Goal: Task Accomplishment & Management: Use online tool/utility

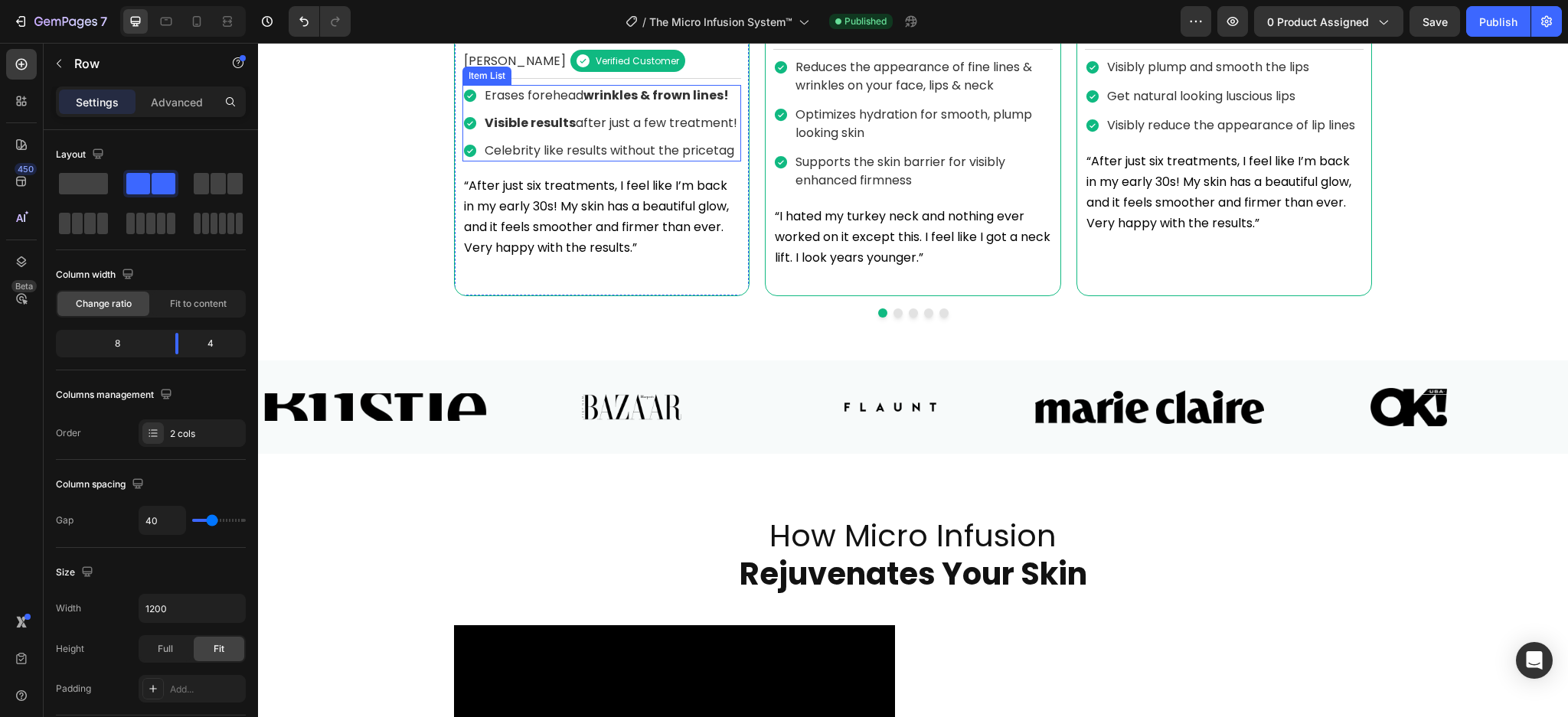
scroll to position [1594, 0]
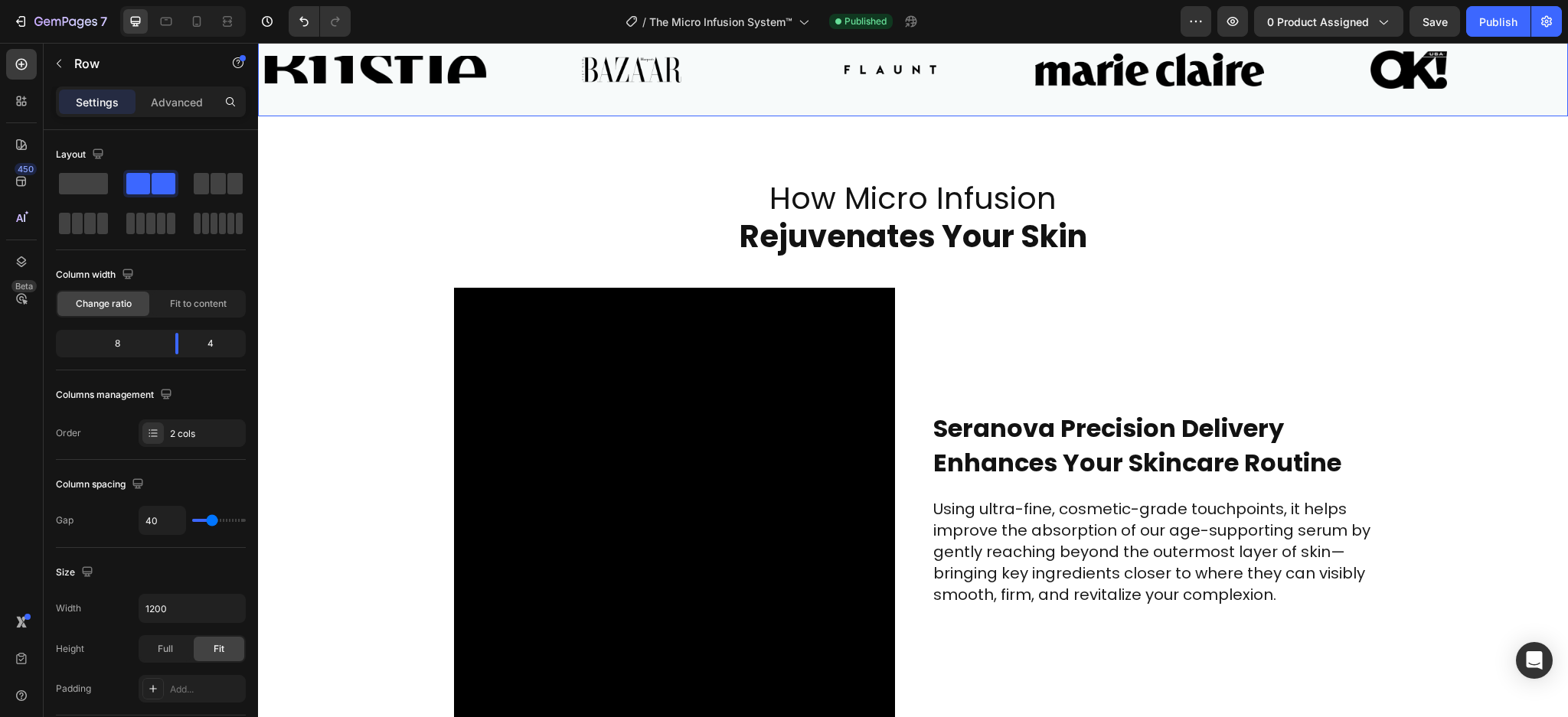
click at [836, 98] on div "Image Image Image Image Image" at bounding box center [906, 69] width 1295 height 56
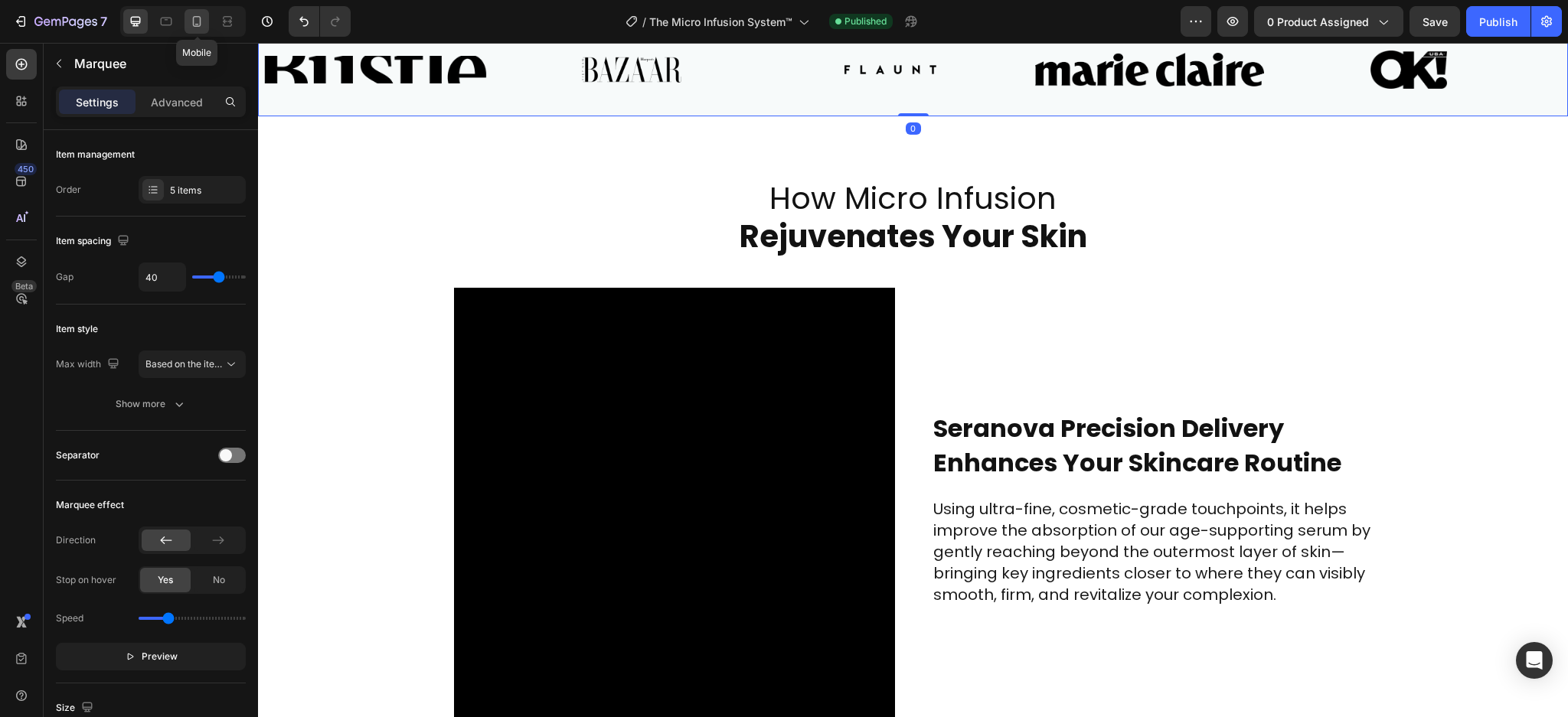
click at [198, 17] on icon at bounding box center [197, 21] width 9 height 10
type input "20"
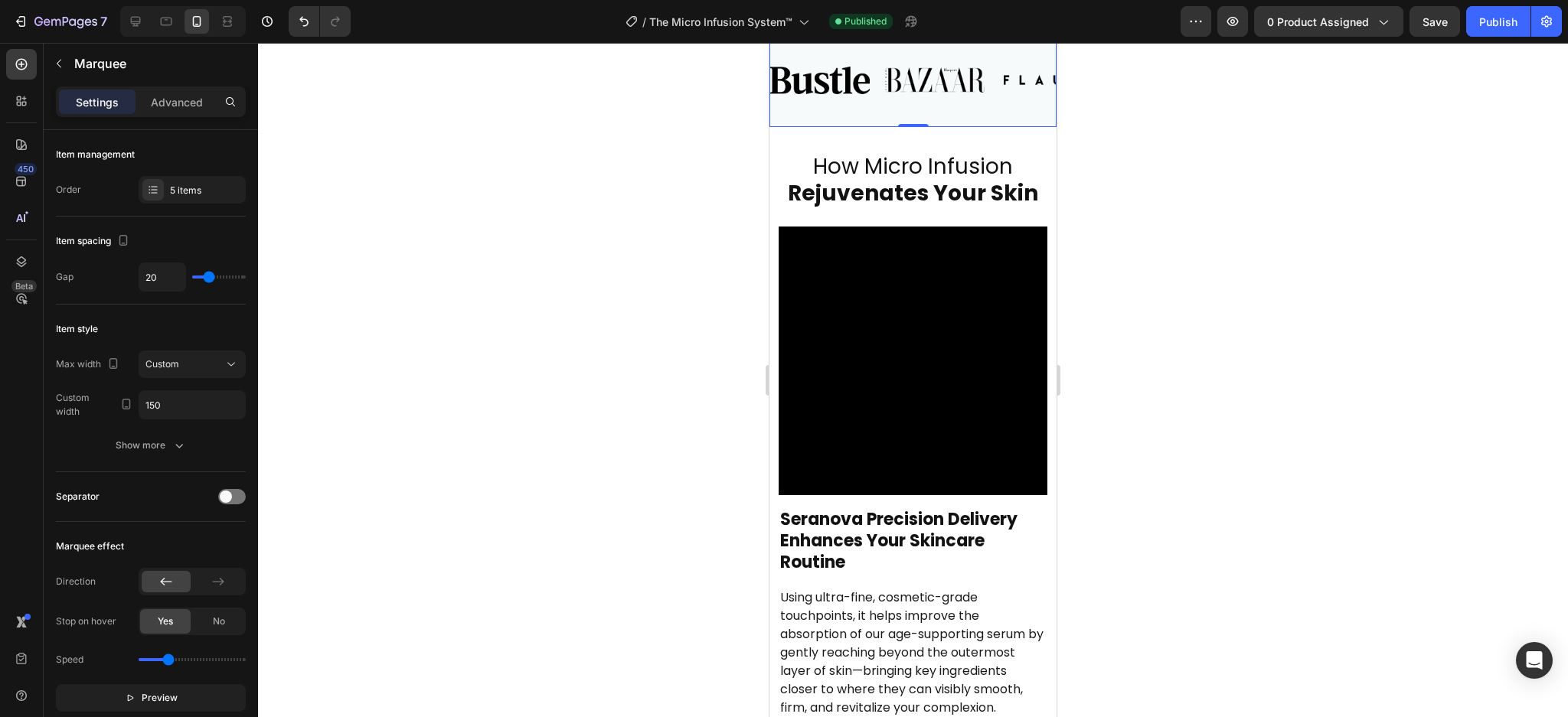
scroll to position [1760, 0]
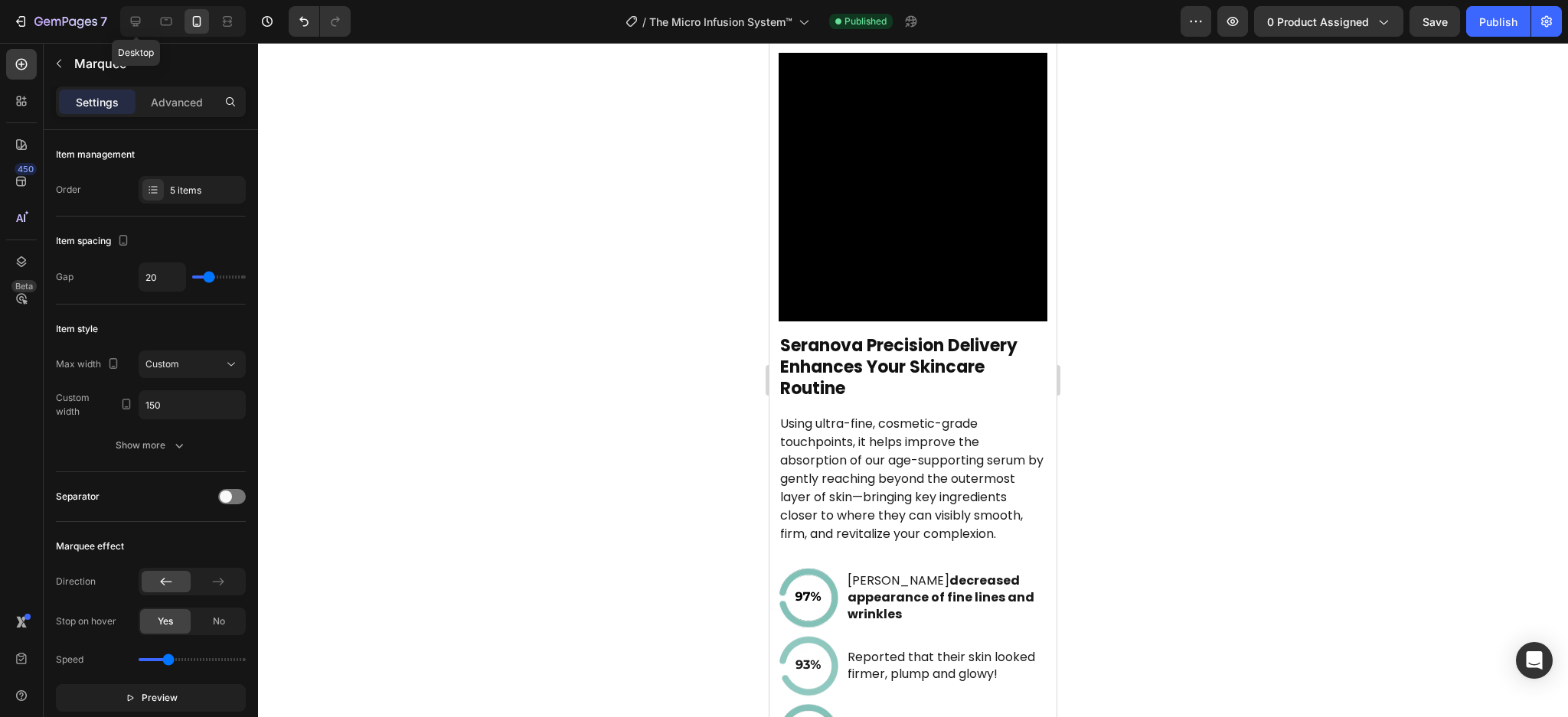
click at [137, 33] on div "Desktop" at bounding box center [183, 21] width 126 height 31
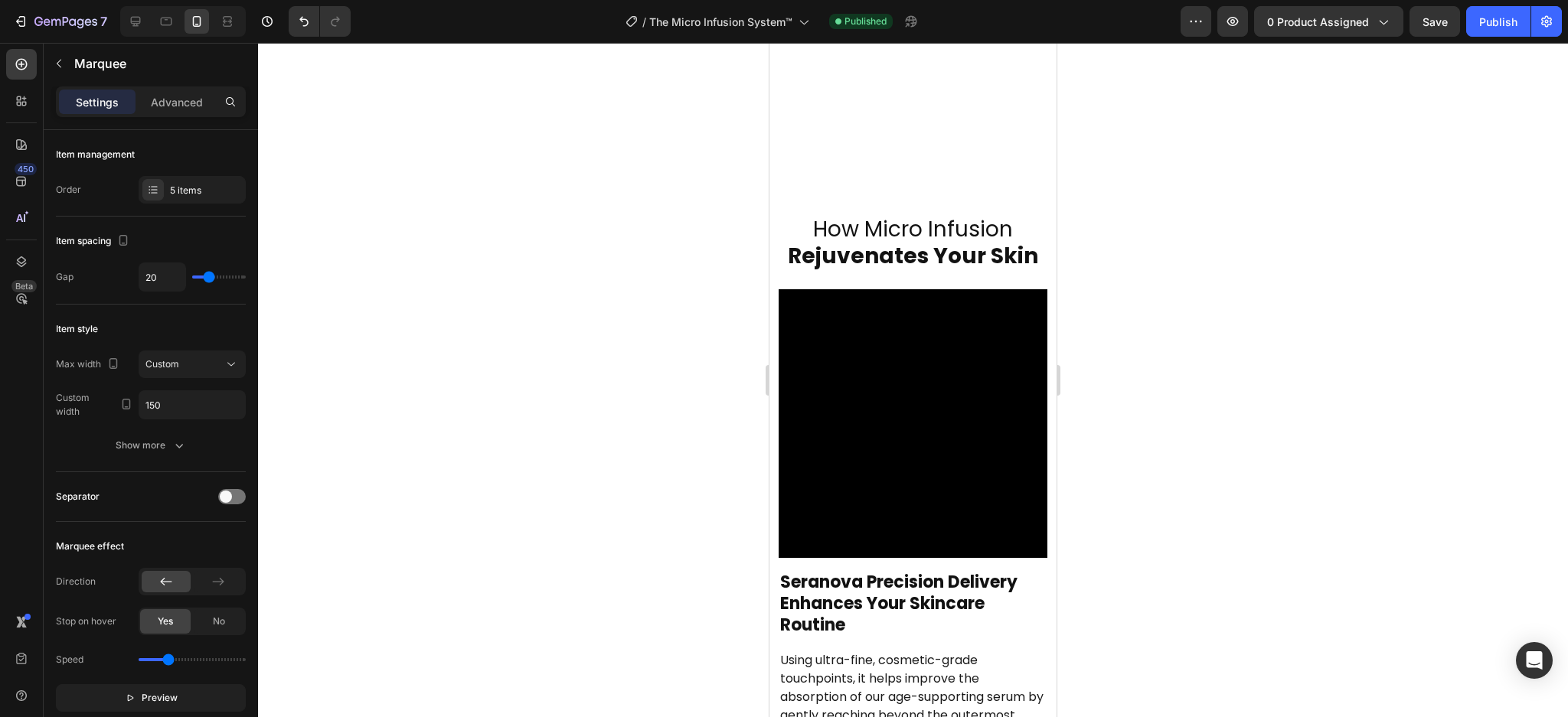
scroll to position [2441, 0]
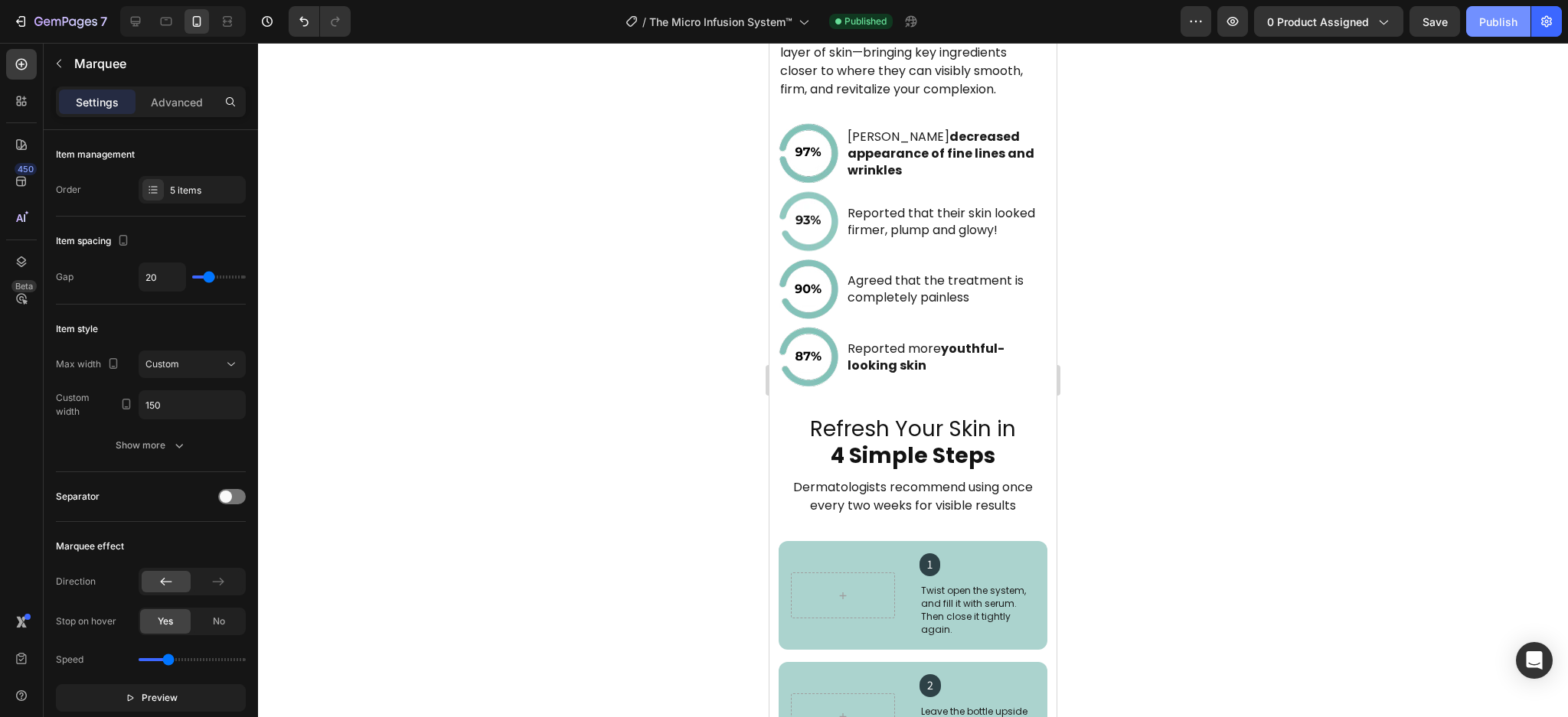
click at [1502, 18] on div "Publish" at bounding box center [1498, 21] width 38 height 16
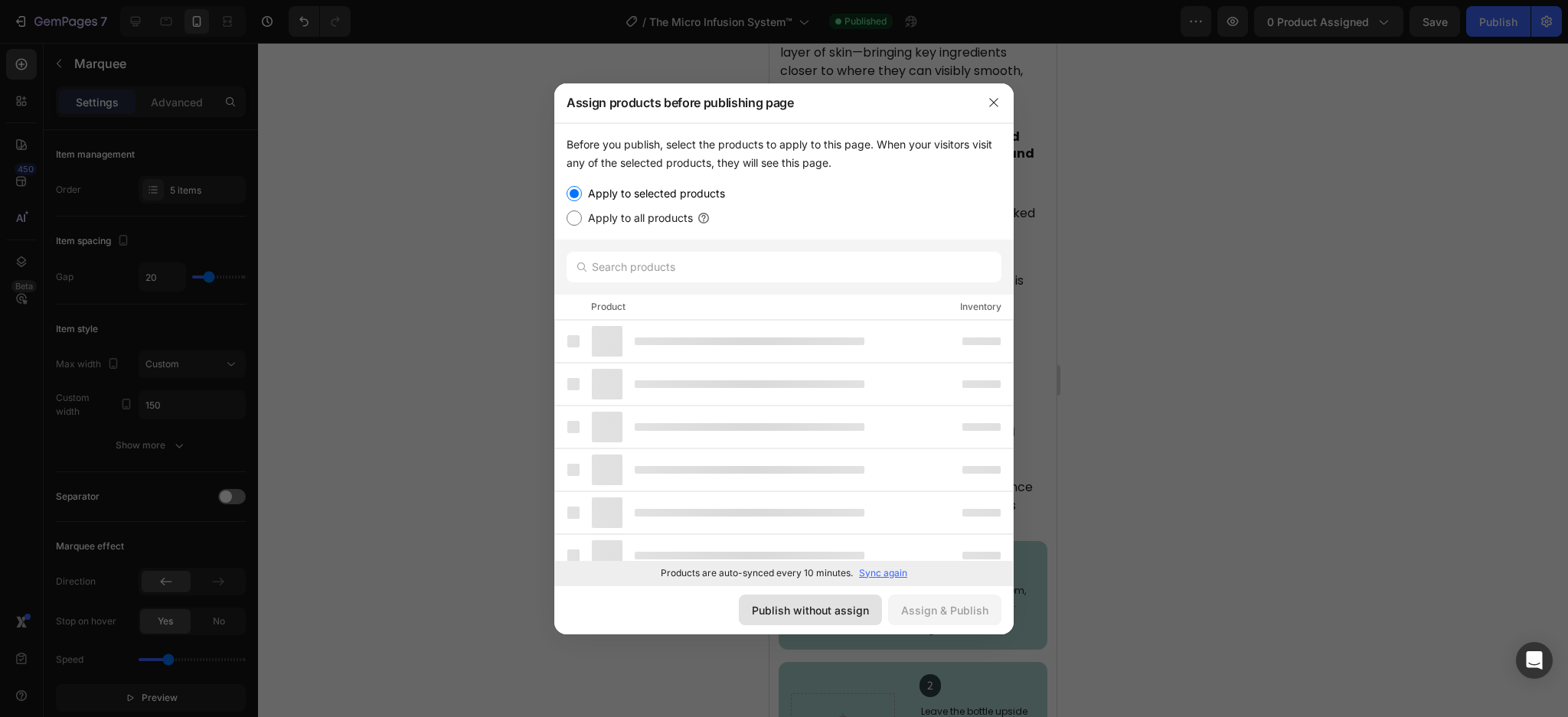
click at [787, 615] on div "Publish without assign" at bounding box center [809, 610] width 117 height 16
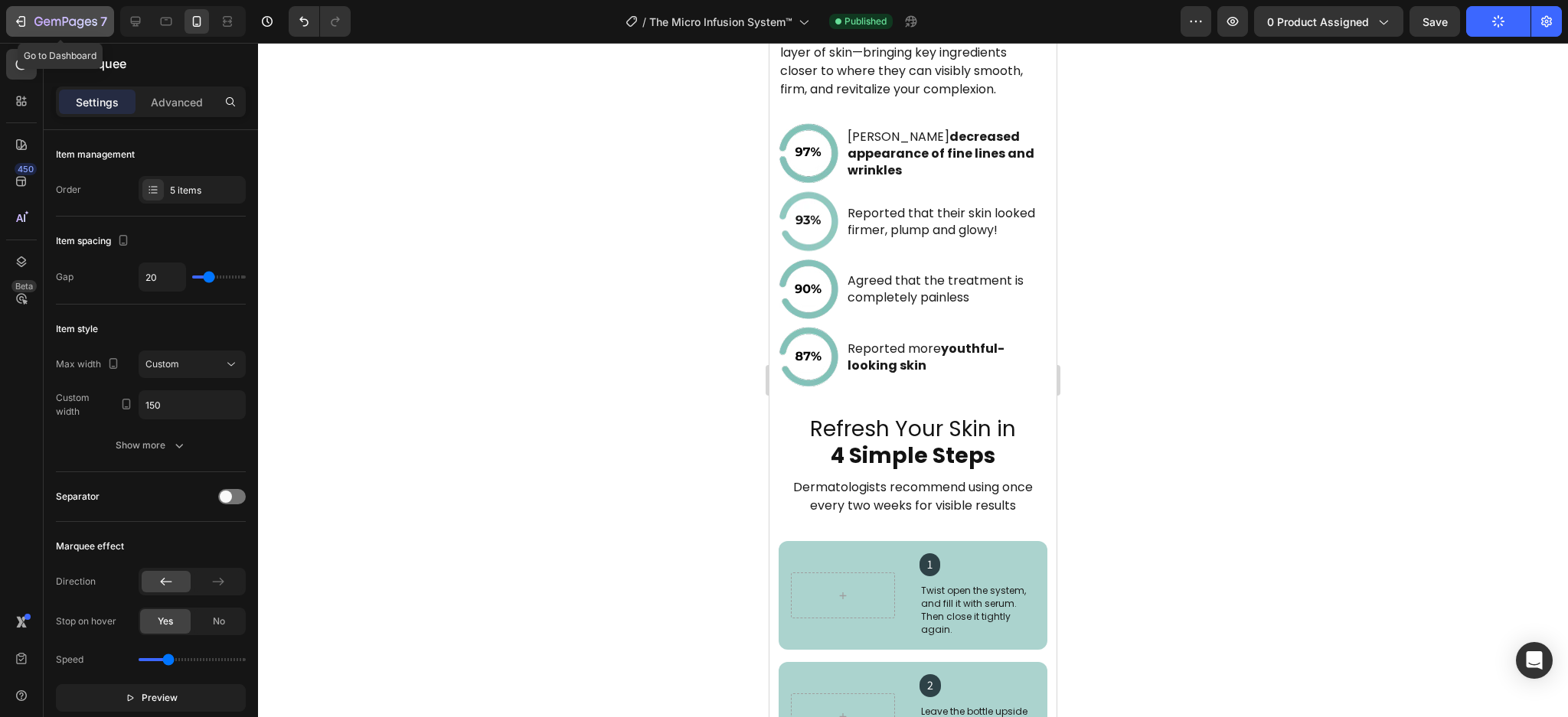
click at [18, 21] on icon "button" at bounding box center [19, 21] width 7 height 5
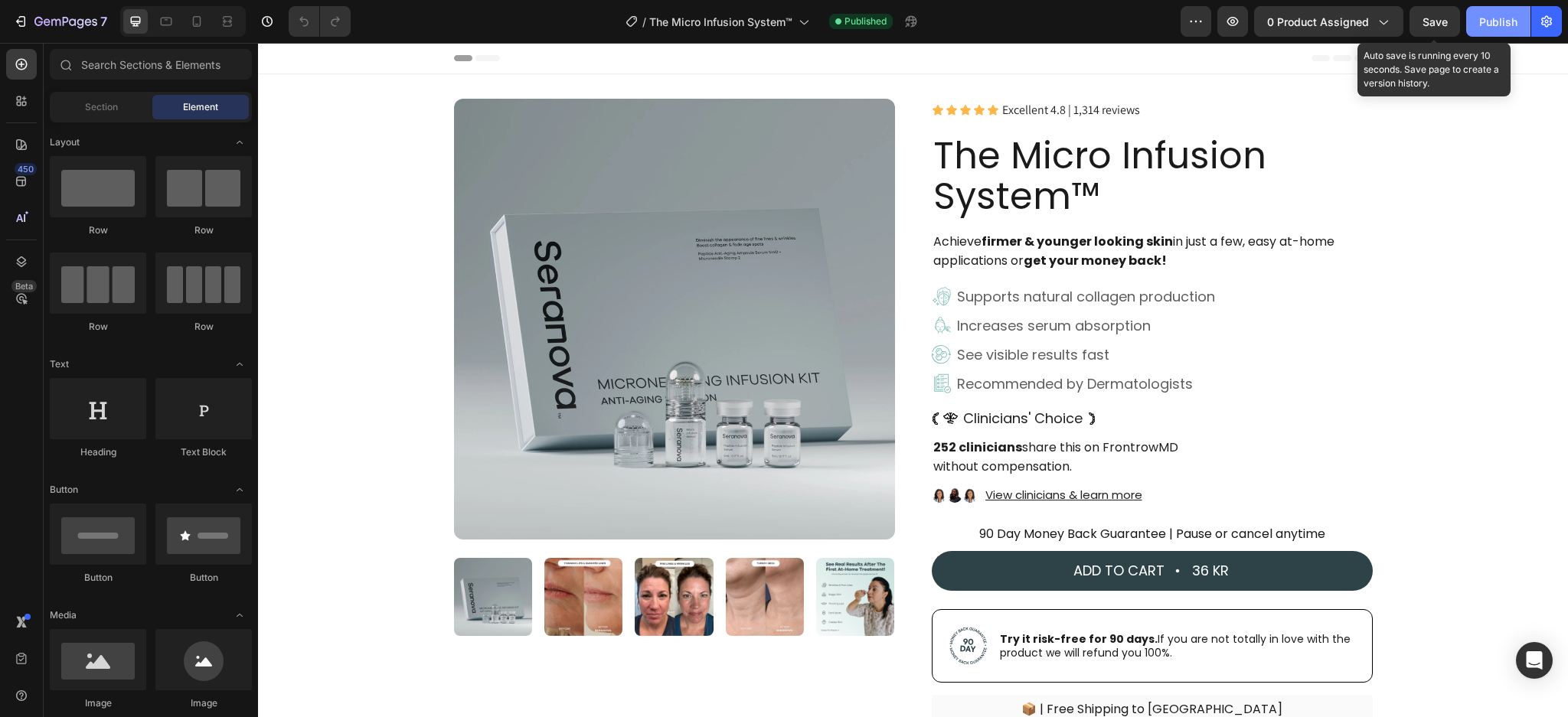
click at [1492, 21] on div "Publish" at bounding box center [1498, 21] width 38 height 16
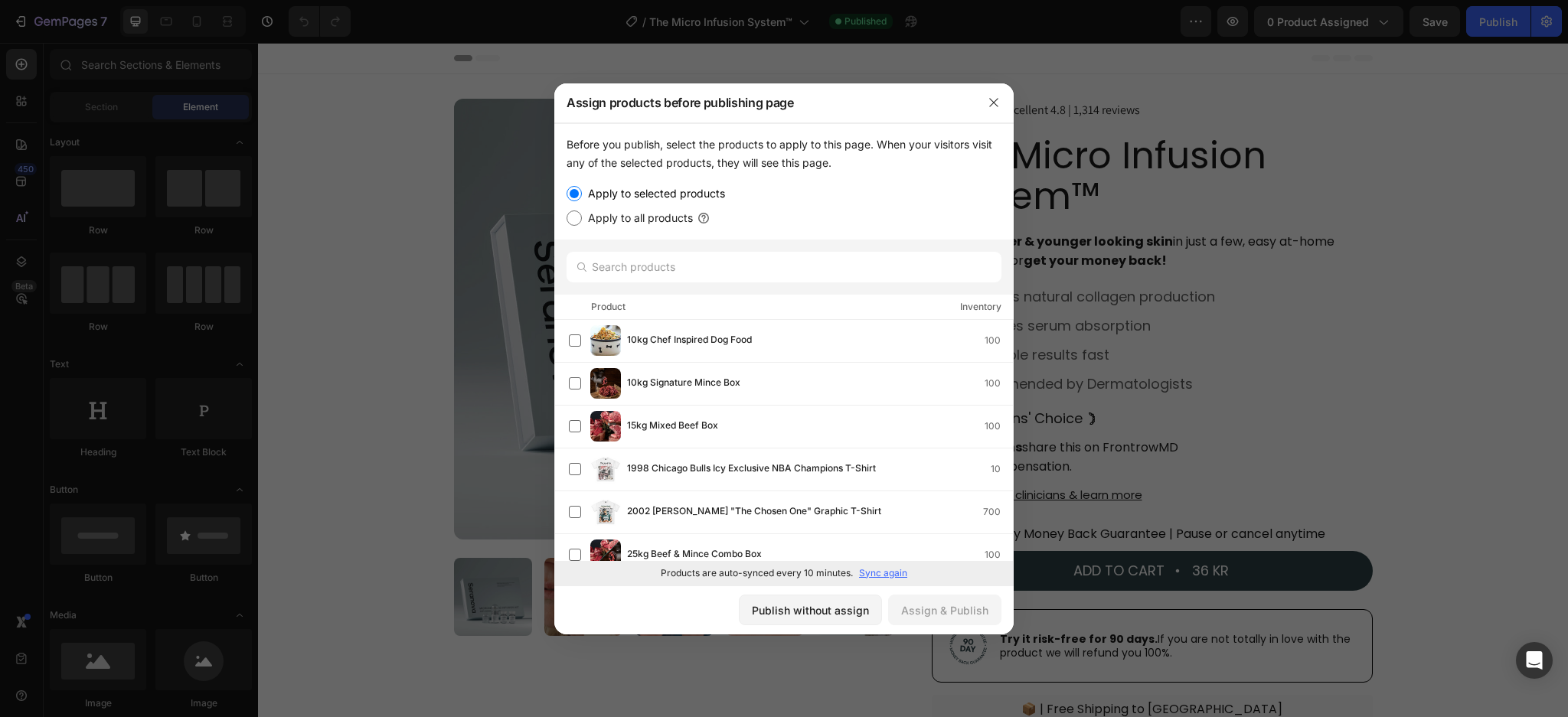
click at [645, 250] on div at bounding box center [784, 267] width 459 height 55
click at [634, 268] on input "text" at bounding box center [783, 267] width 434 height 31
paste input "The Micro Infusion System™"
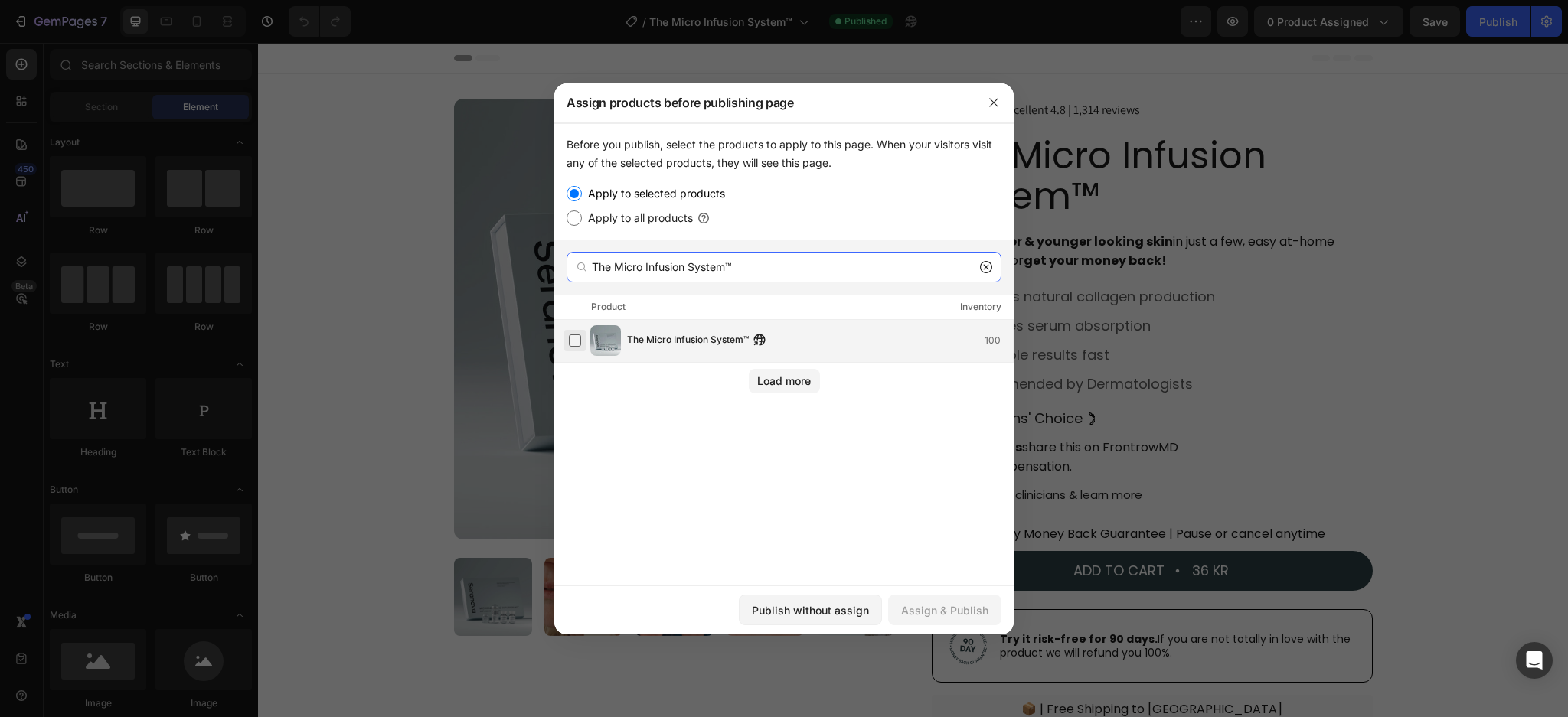
type input "The Micro Infusion System™"
click at [576, 337] on label at bounding box center [574, 340] width 12 height 12
click at [937, 611] on div "Assign & Publish" at bounding box center [944, 610] width 87 height 16
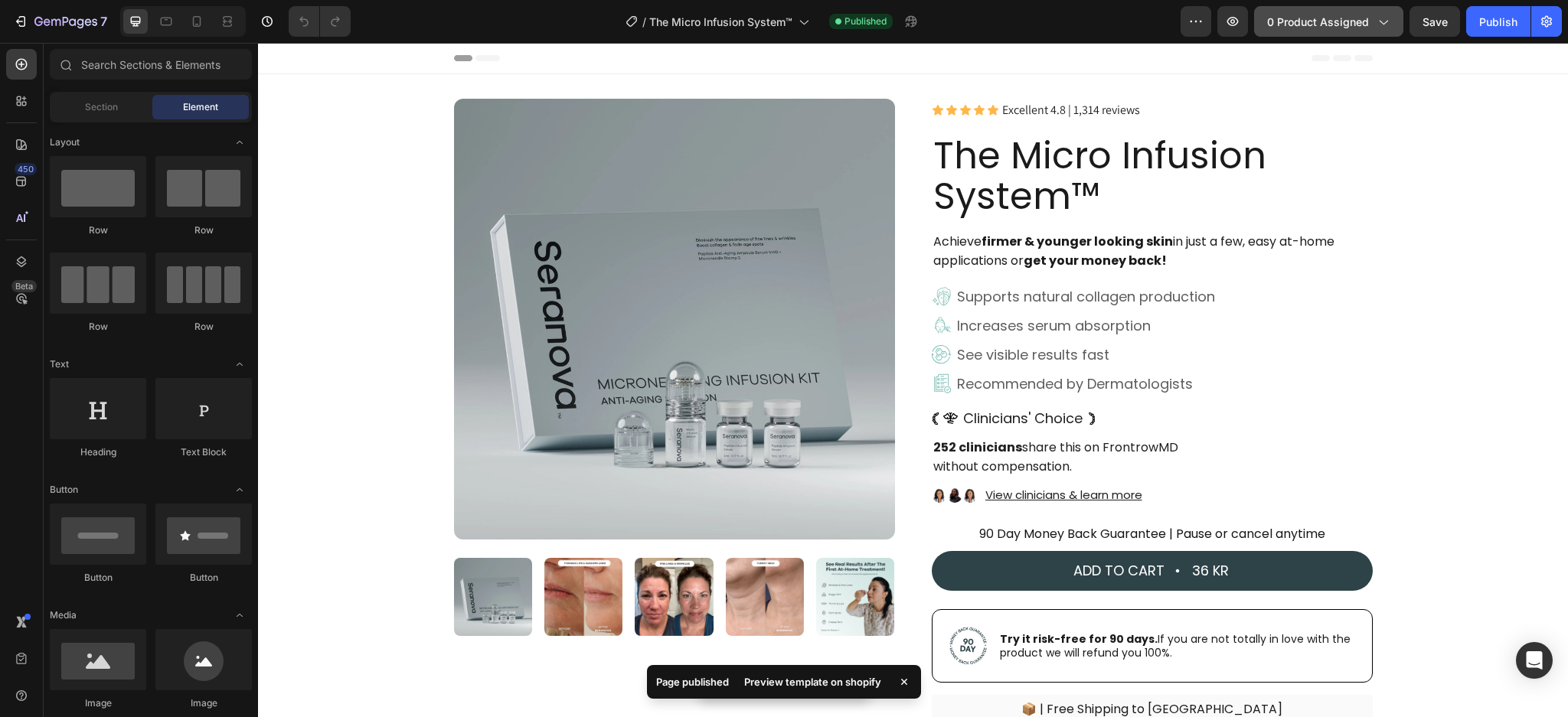
click at [1348, 22] on span "0 product assigned" at bounding box center [1318, 21] width 102 height 16
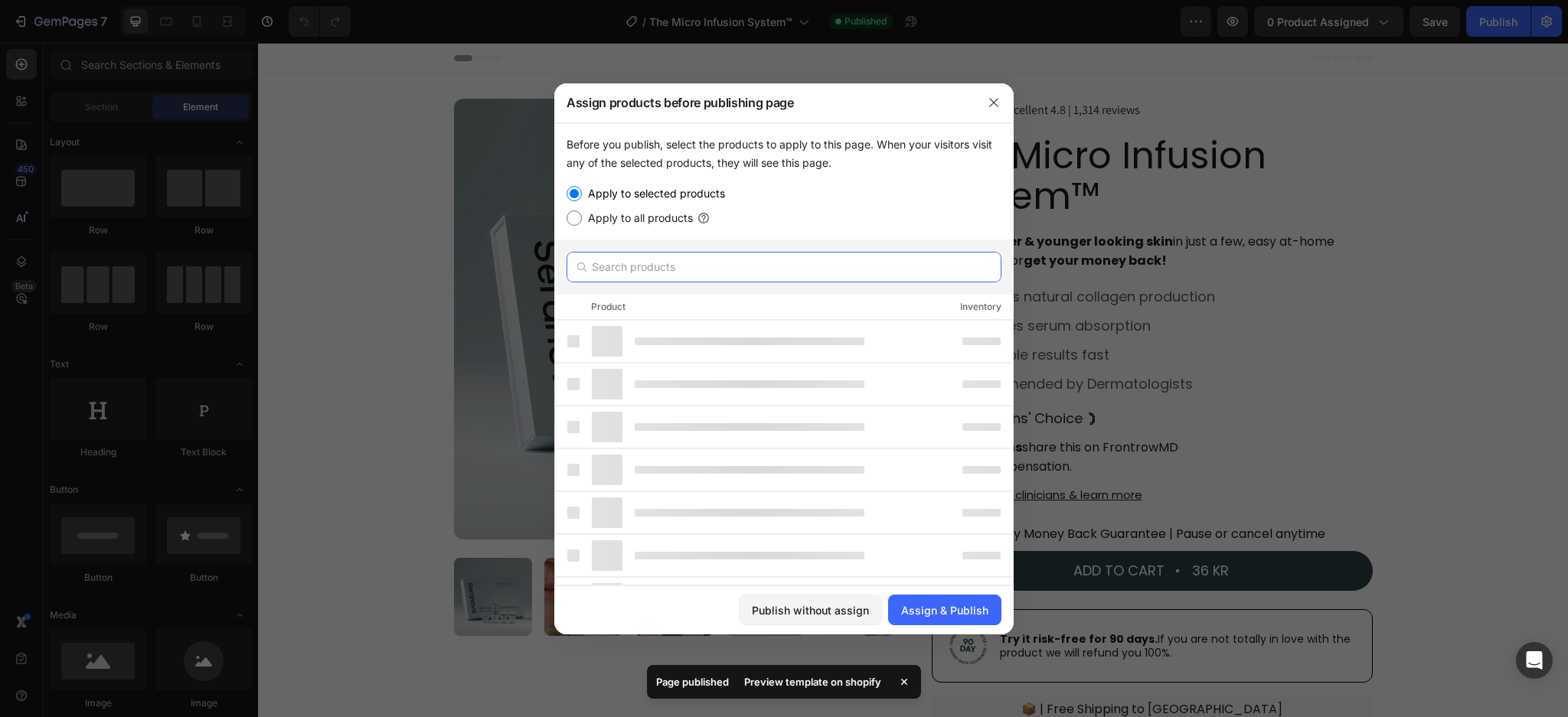
click at [631, 269] on input "text" at bounding box center [783, 267] width 434 height 31
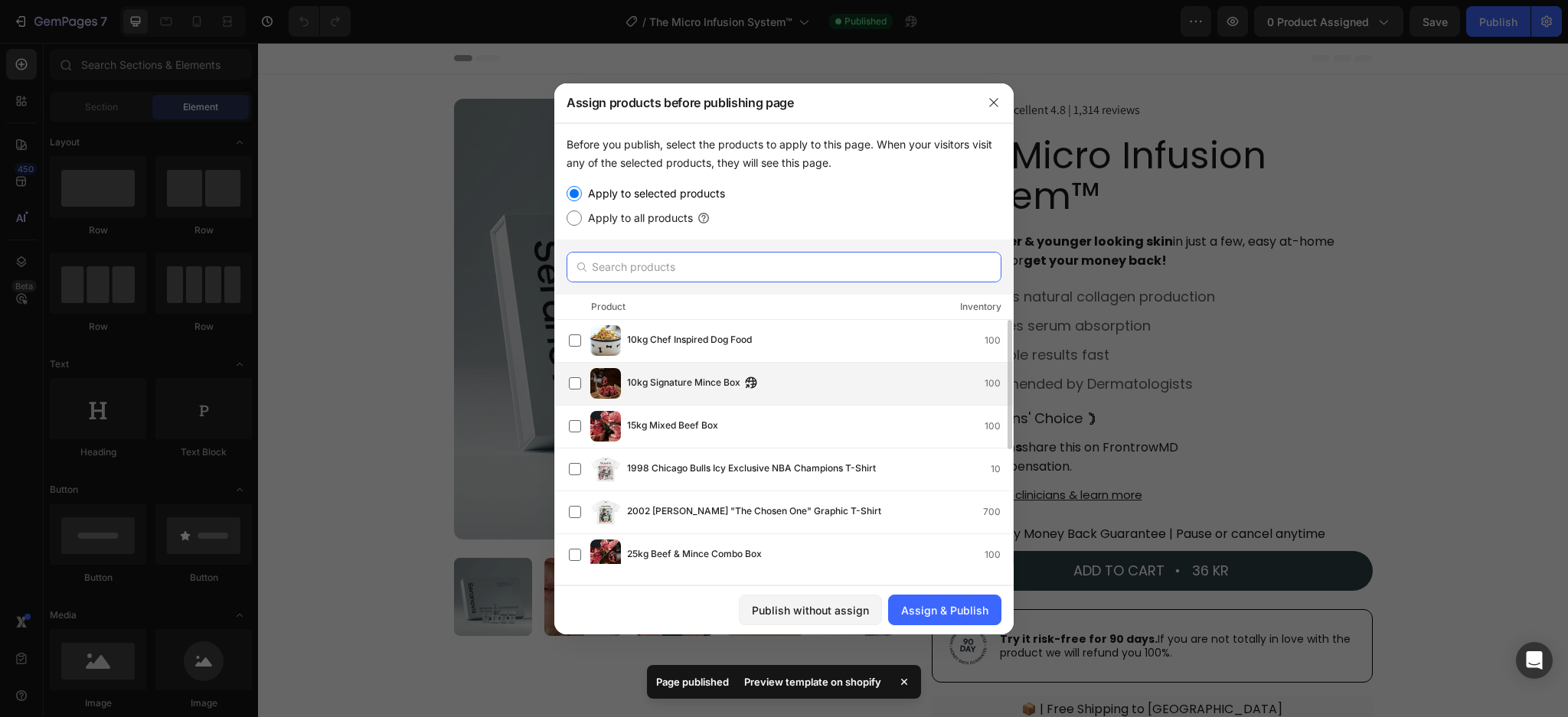
paste input "The Micro Infusion System™"
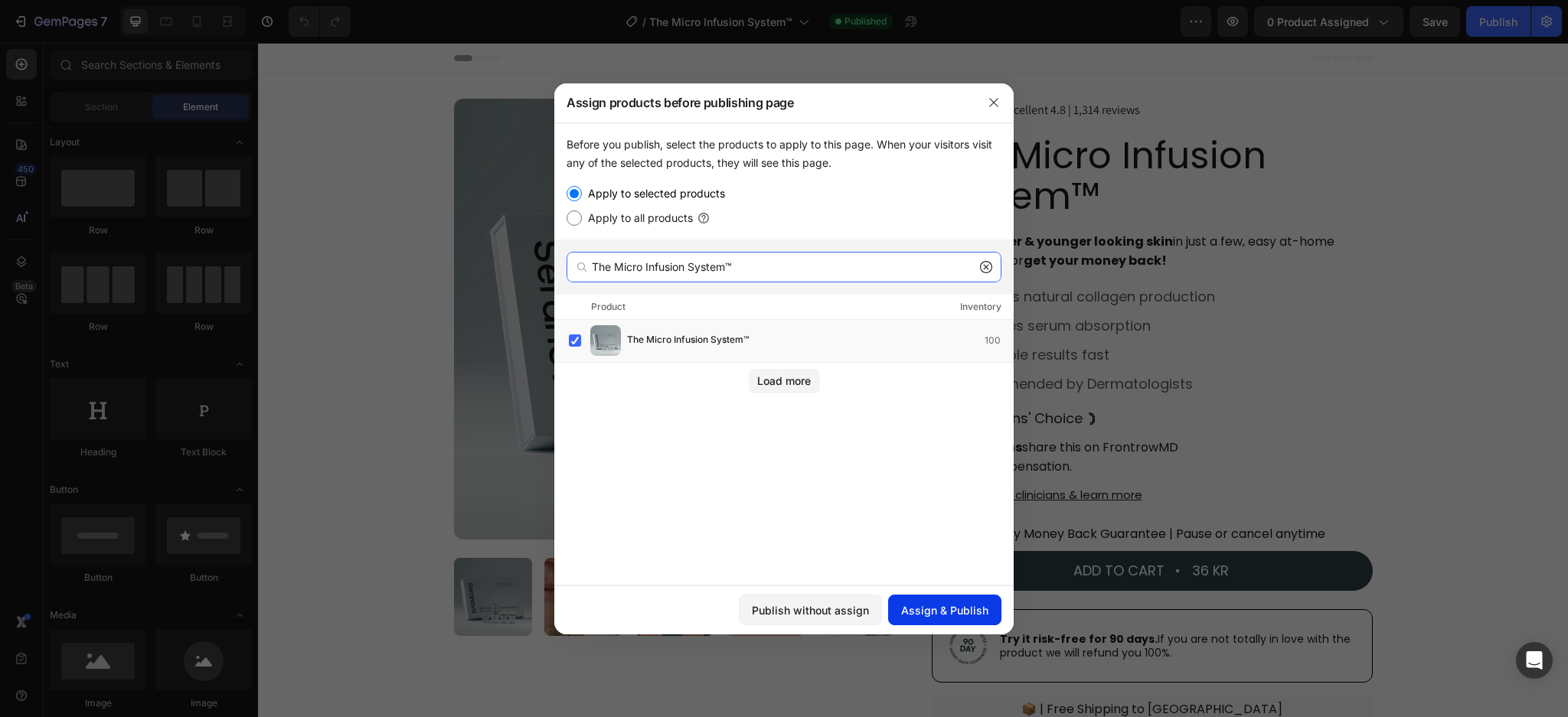
type input "The Micro Infusion System™"
click at [929, 604] on div "Assign & Publish" at bounding box center [944, 610] width 87 height 16
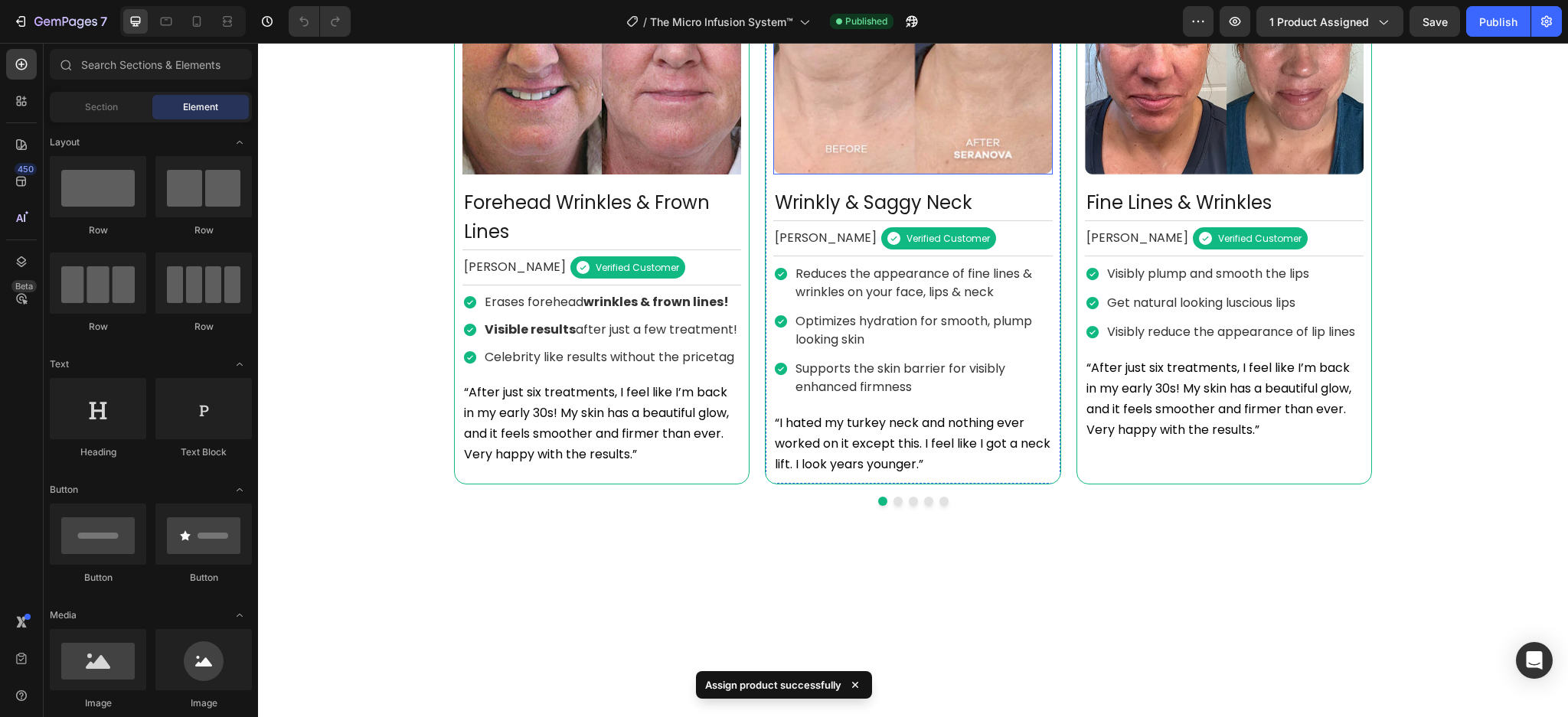
scroll to position [959, 0]
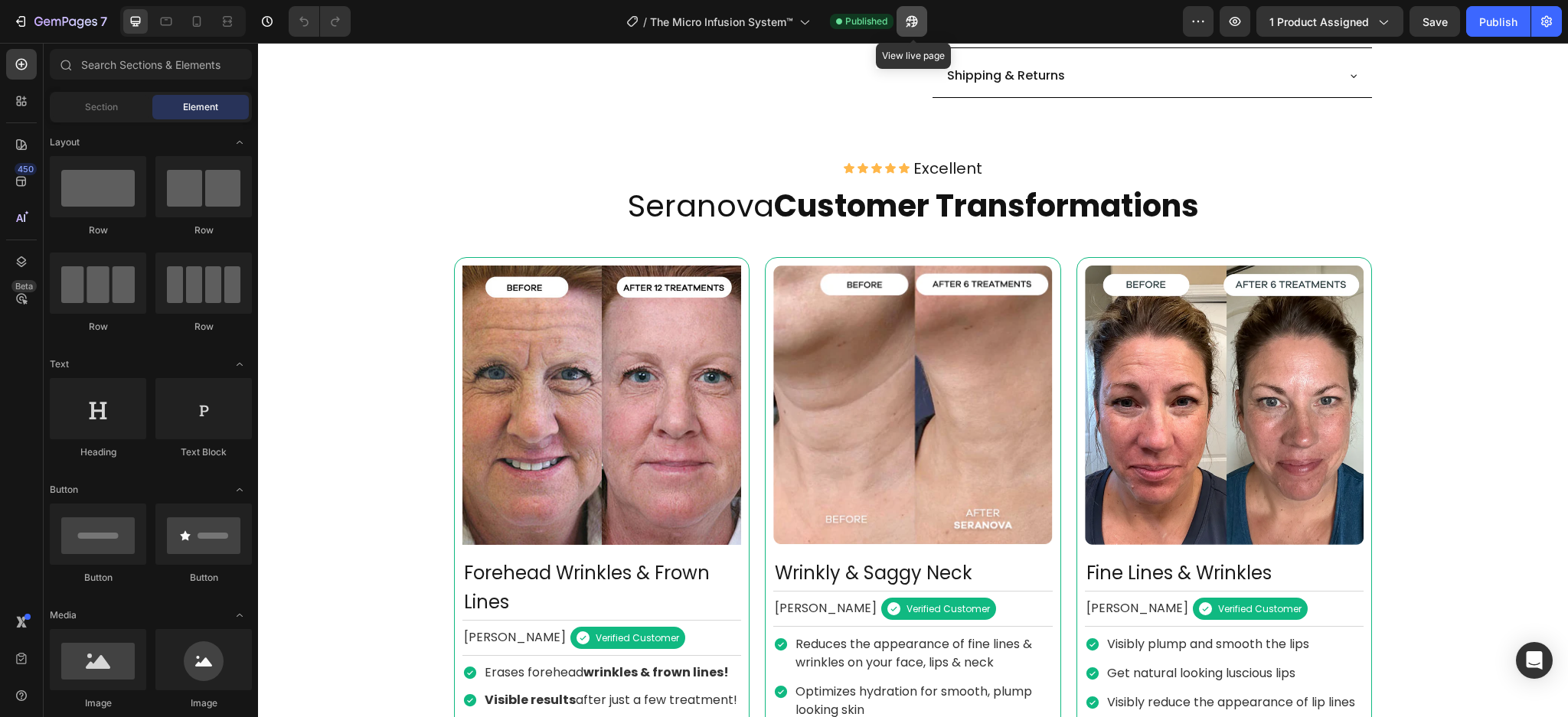
click at [902, 22] on button "button" at bounding box center [911, 21] width 31 height 31
click at [1063, 534] on div "Image Forehead Wrinkles & Frown Lines Text Block [PERSON_NAME] Text Block Icon …" at bounding box center [913, 556] width 918 height 598
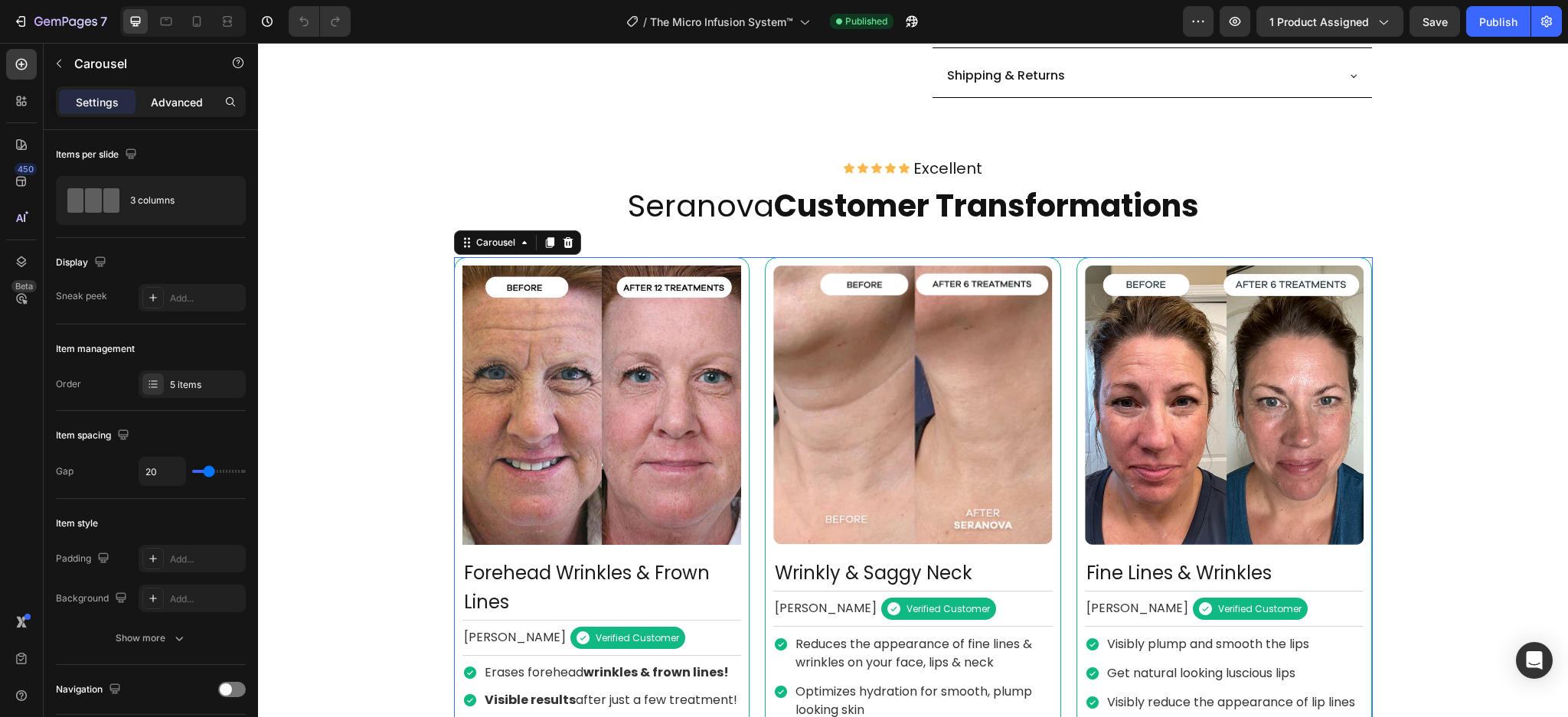
click at [159, 98] on p "Advanced" at bounding box center [177, 102] width 52 height 16
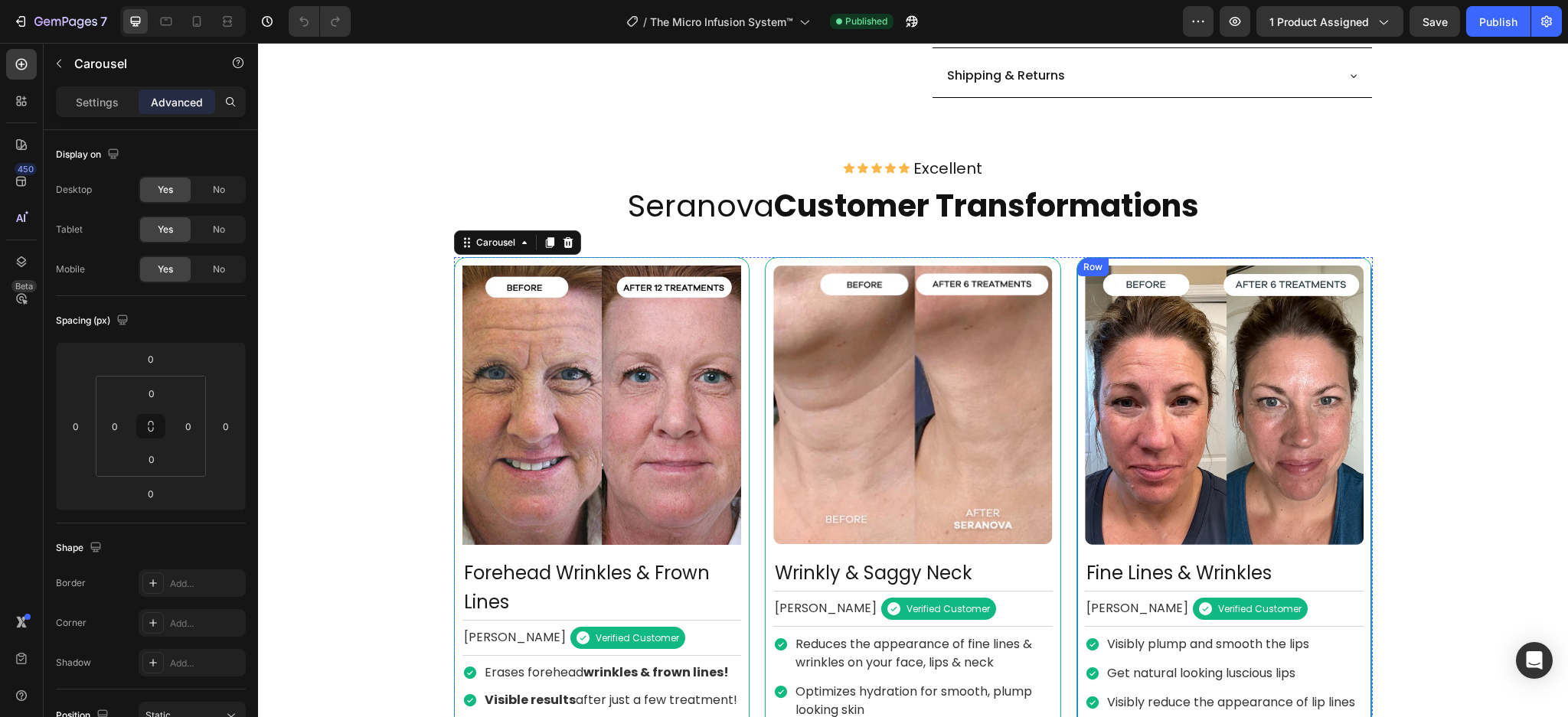
click at [1361, 562] on div "Image Fine Lines & Wrinkles Text Block [PERSON_NAME] Text Block Icon Verified C…" at bounding box center [1224, 556] width 296 height 598
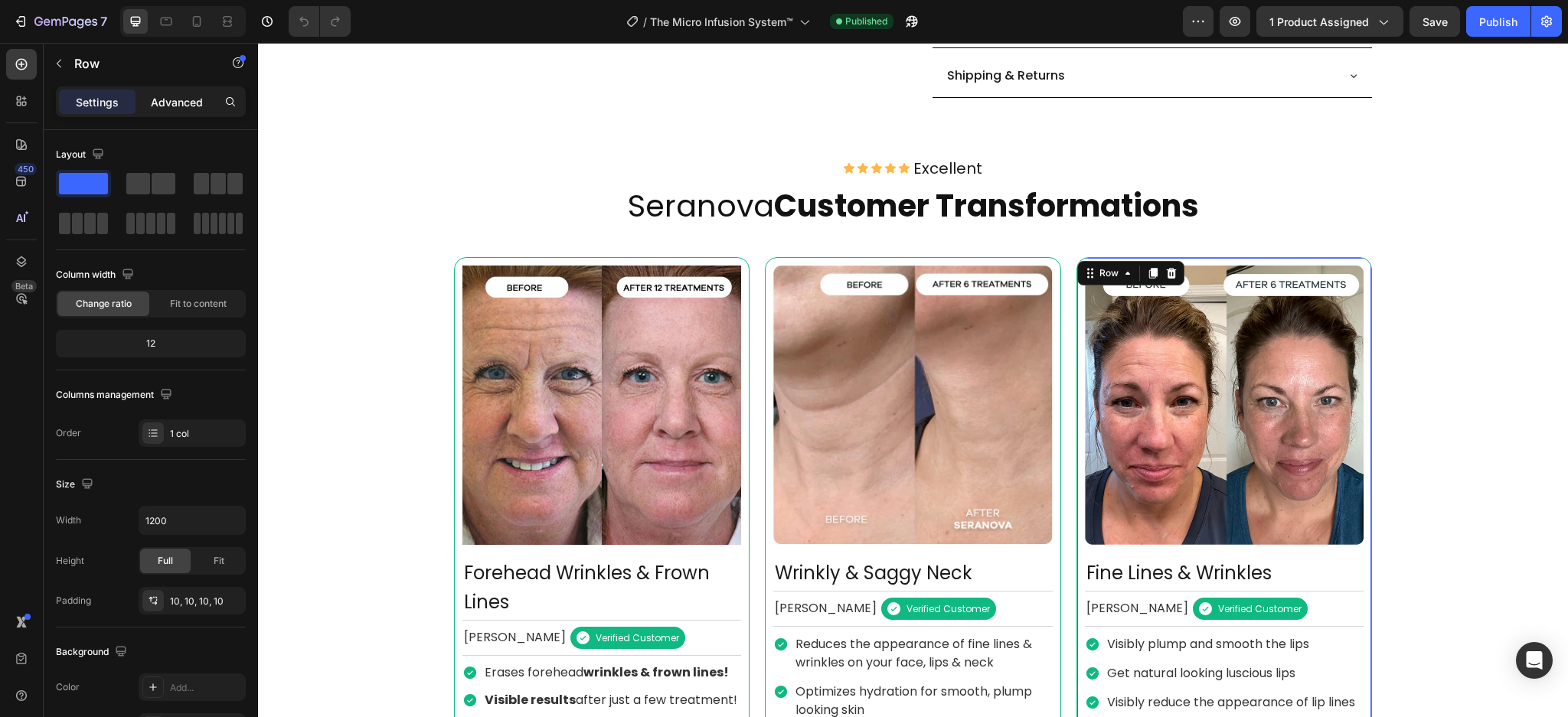
click at [177, 101] on p "Advanced" at bounding box center [177, 102] width 52 height 16
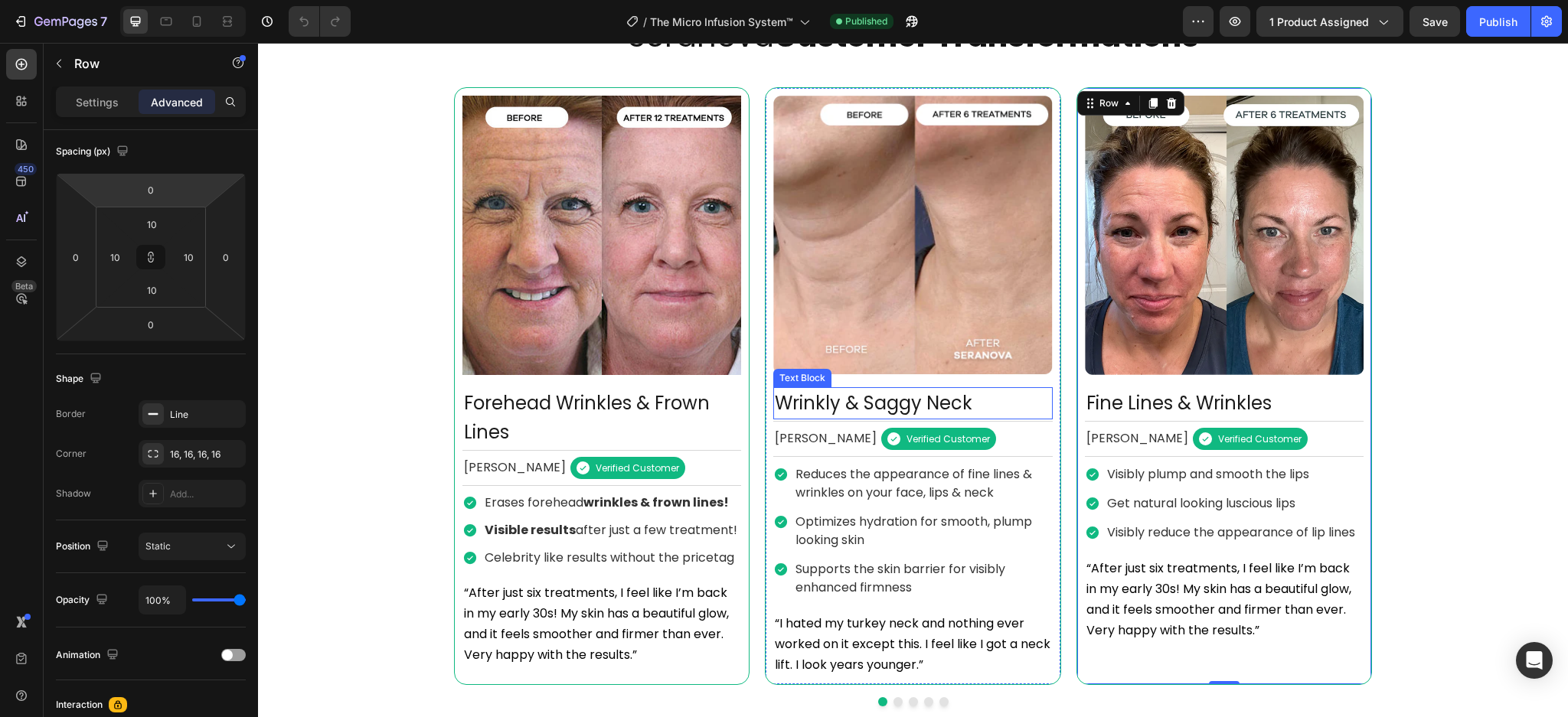
scroll to position [1299, 0]
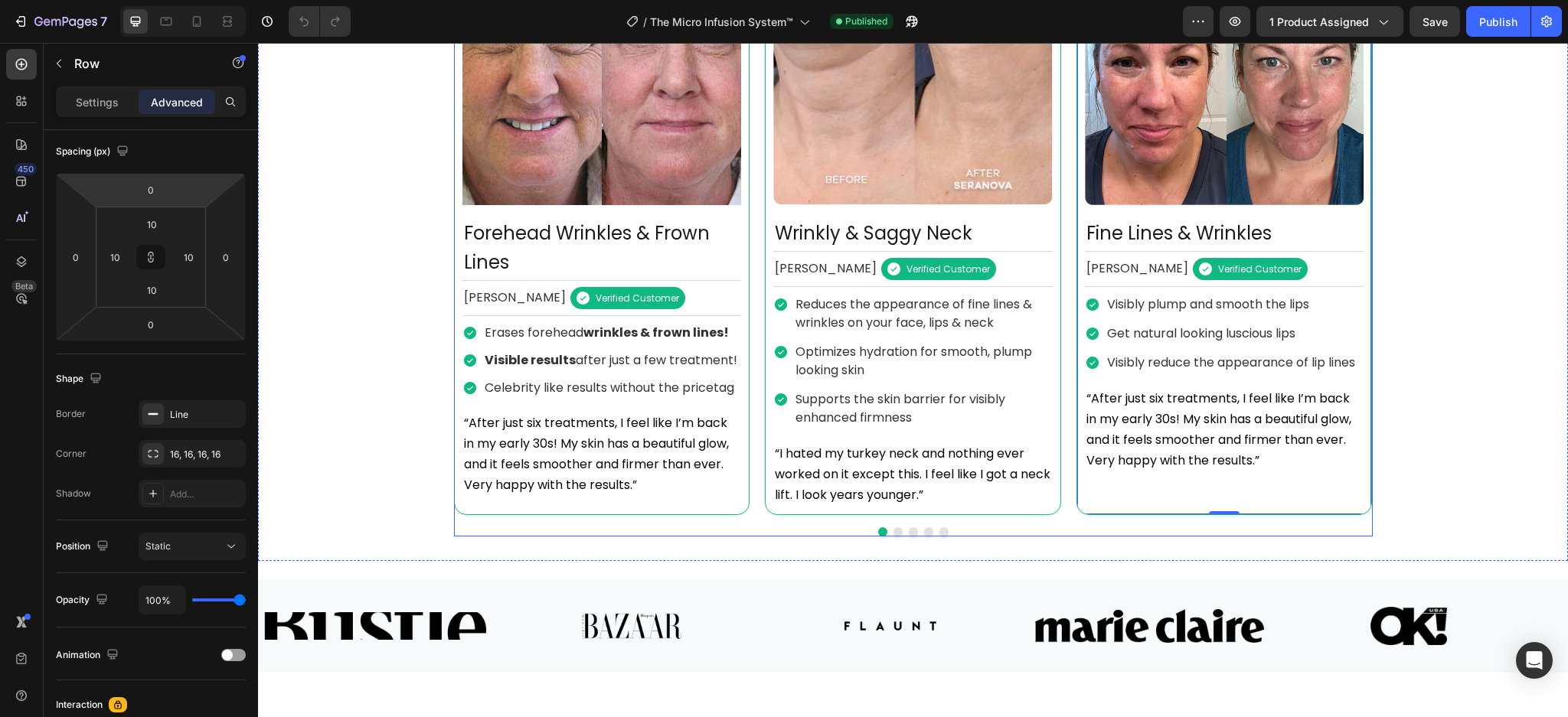
click at [1071, 537] on div "Image Forehead Wrinkles & Frown Lines Text Block [PERSON_NAME] Text Block Icon …" at bounding box center [913, 227] width 918 height 619
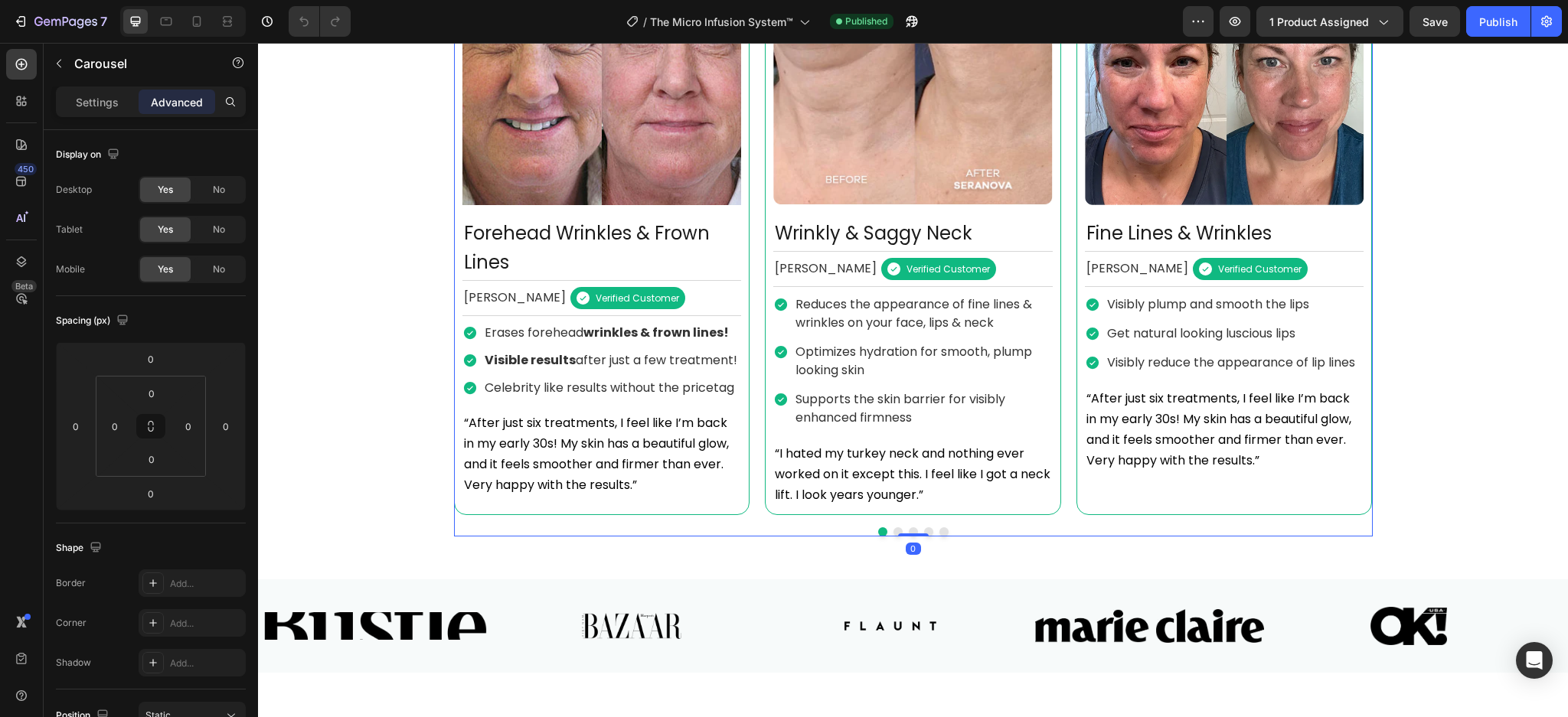
click at [98, 87] on div "Settings Advanced" at bounding box center [150, 102] width 190 height 31
click at [95, 102] on p "Settings" at bounding box center [97, 102] width 43 height 16
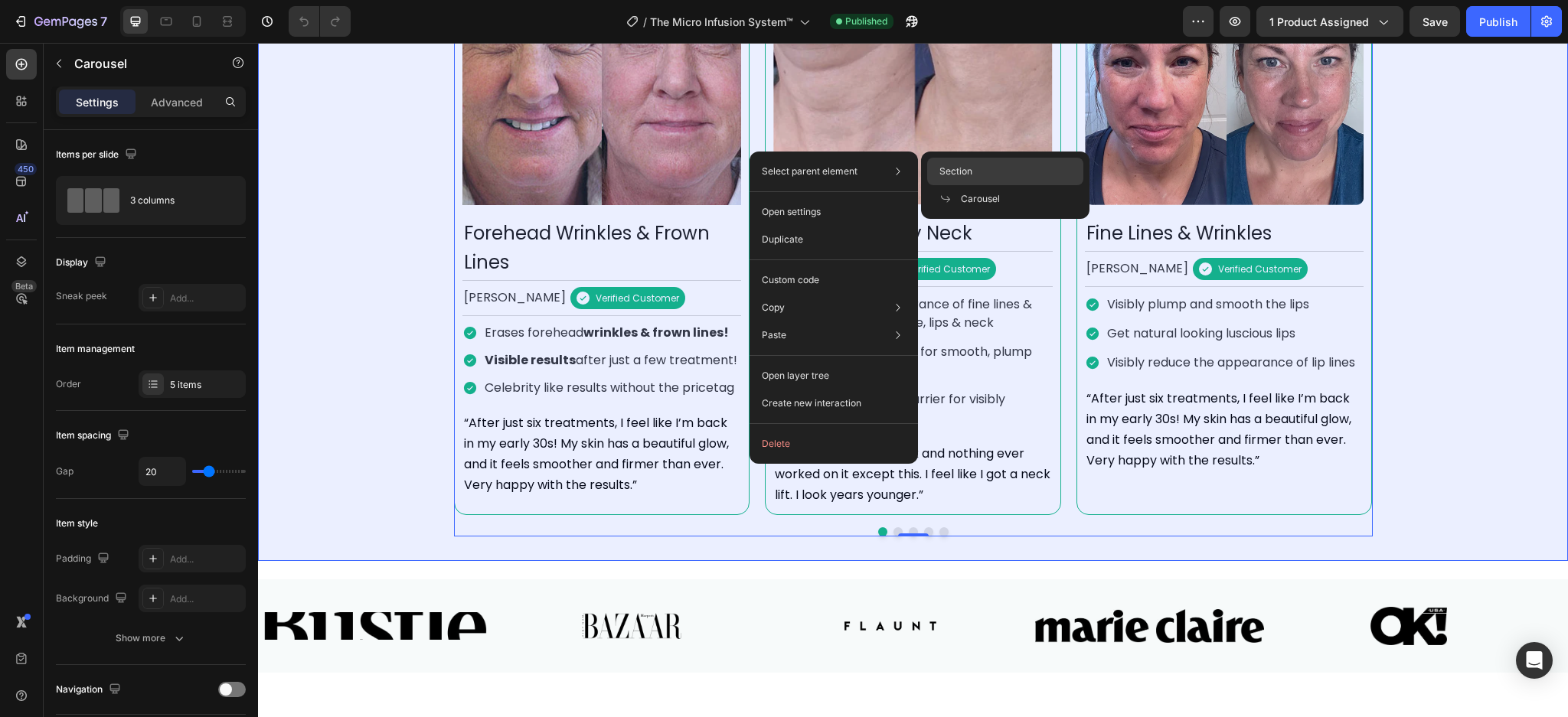
click at [948, 173] on span "Section" at bounding box center [955, 171] width 33 height 13
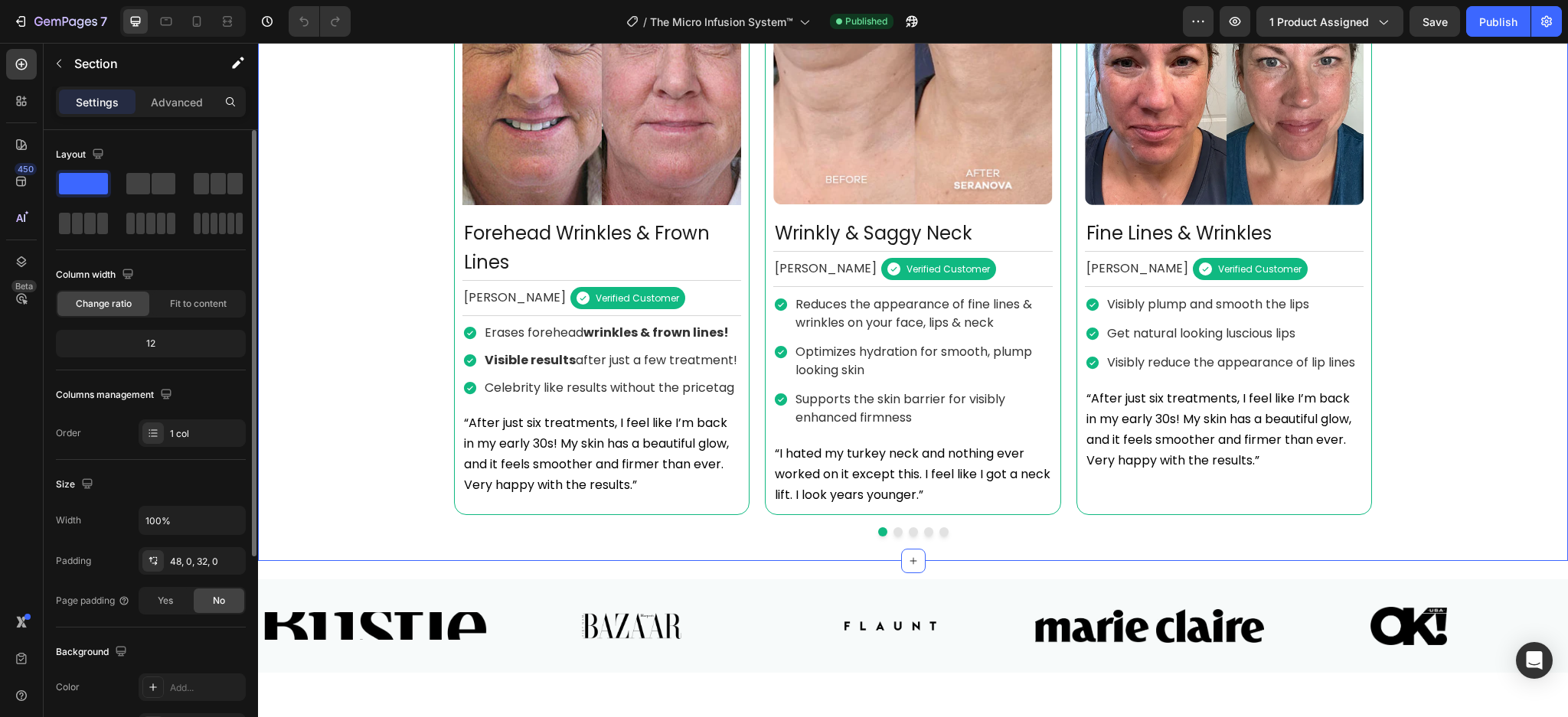
scroll to position [169, 0]
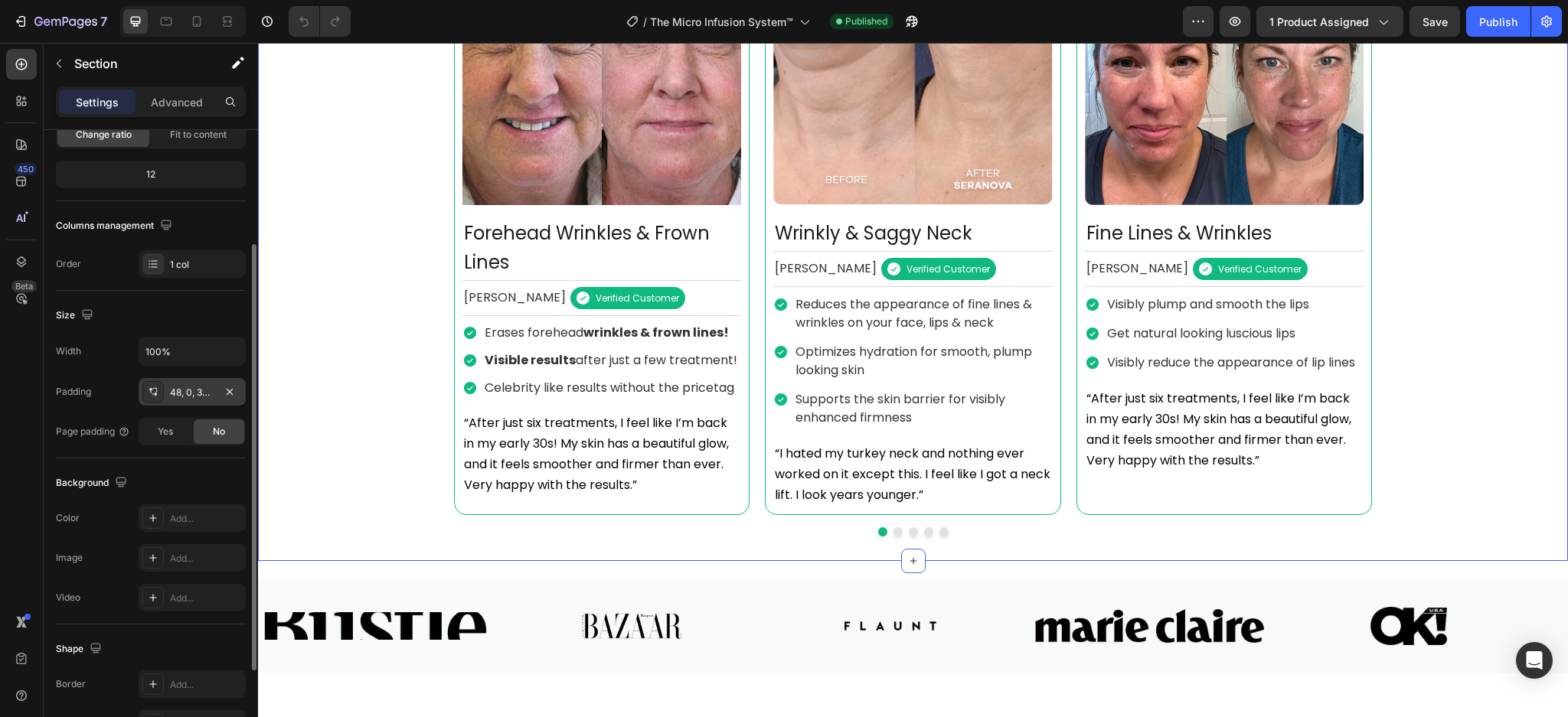
click at [173, 388] on div "48, 0, 32, 0" at bounding box center [192, 392] width 44 height 13
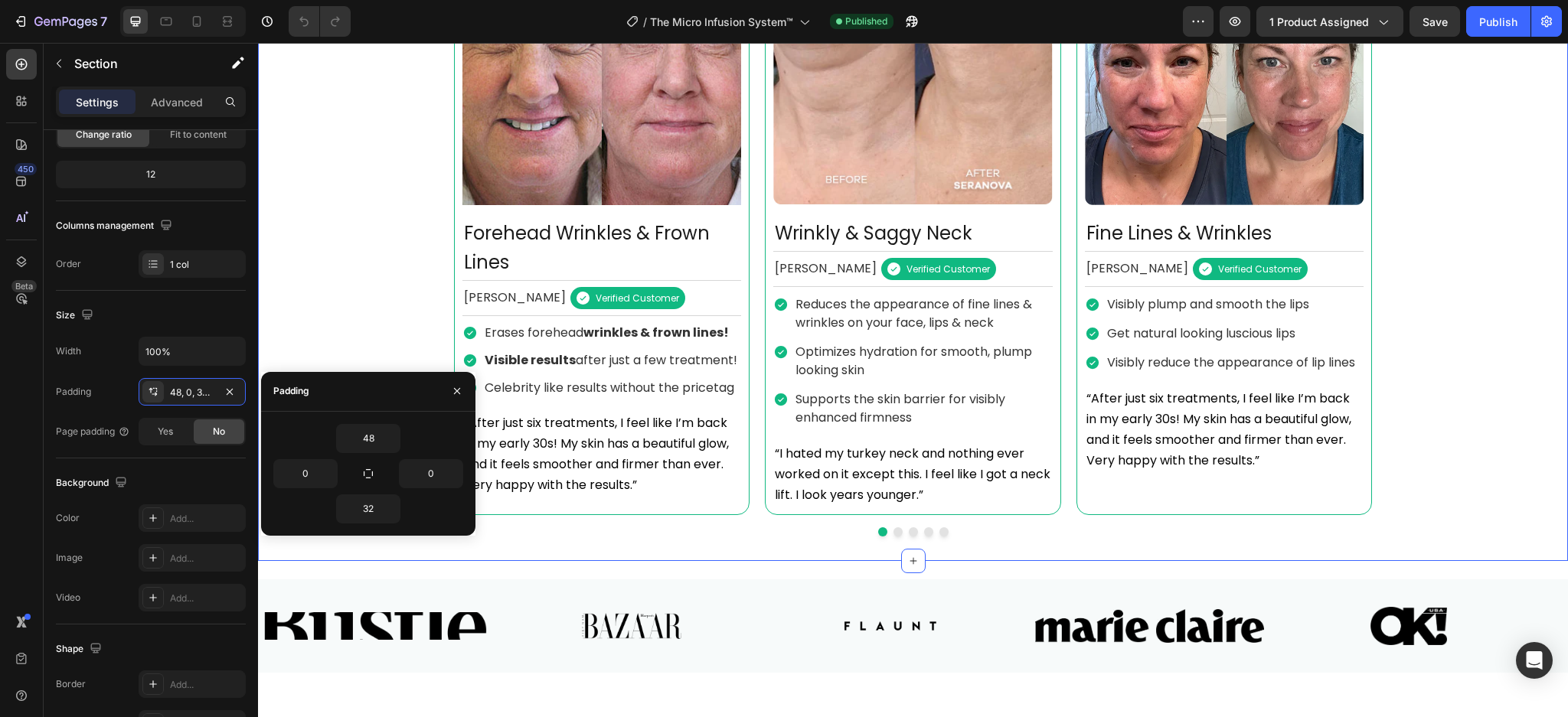
click at [676, 537] on div at bounding box center [913, 532] width 918 height 10
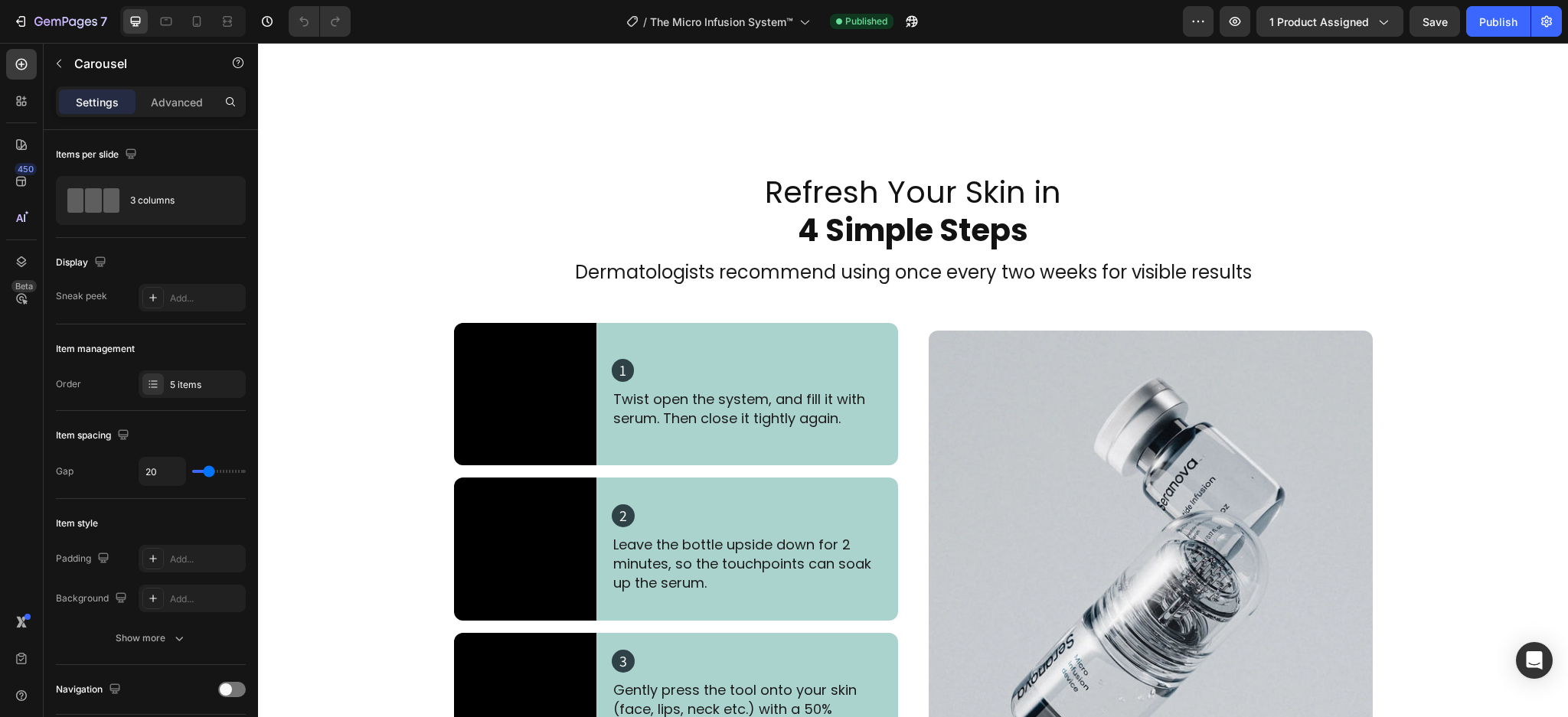
scroll to position [3510, 0]
